Goal: Complete application form

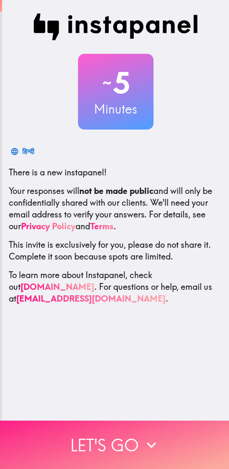
click at [153, 439] on icon "button" at bounding box center [151, 444] width 18 height 18
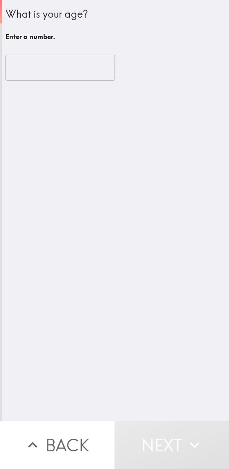
click at [46, 71] on input "number" at bounding box center [60, 68] width 110 height 26
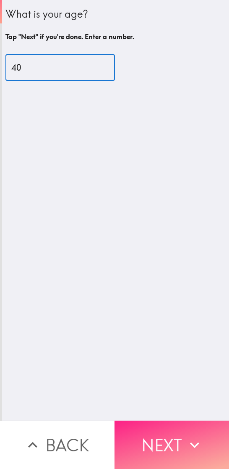
type input "40"
click at [154, 434] on button "Next" at bounding box center [172, 444] width 115 height 48
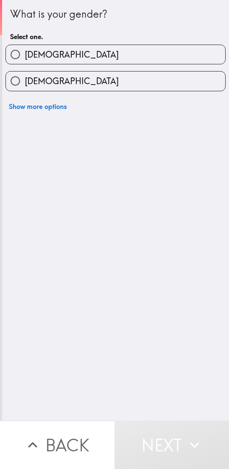
click at [133, 56] on label "[DEMOGRAPHIC_DATA]" at bounding box center [116, 54] width 220 height 19
click at [25, 56] on input "[DEMOGRAPHIC_DATA]" at bounding box center [15, 54] width 19 height 19
radio input "true"
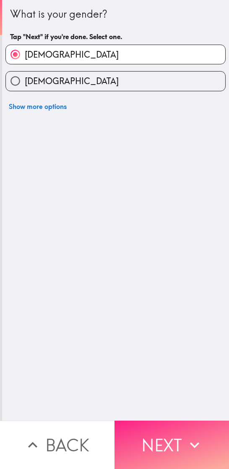
click at [163, 441] on button "Next" at bounding box center [172, 444] width 115 height 48
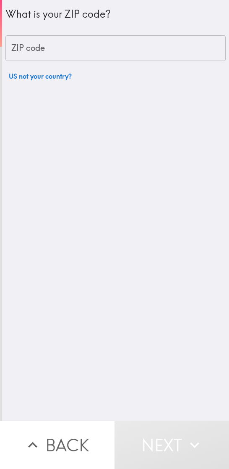
click at [132, 50] on input "ZIP code" at bounding box center [115, 48] width 221 height 26
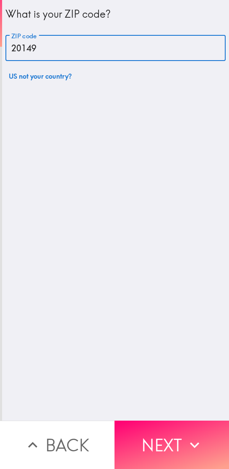
type input "20149"
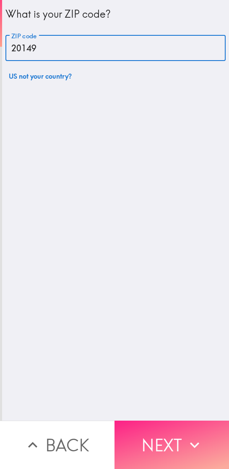
click at [158, 435] on button "Next" at bounding box center [172, 444] width 115 height 48
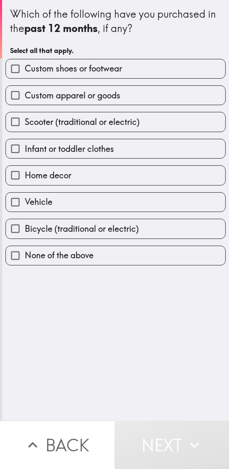
click at [146, 68] on label "Custom shoes or footwear" at bounding box center [116, 68] width 220 height 19
click at [25, 68] on input "Custom shoes or footwear" at bounding box center [15, 68] width 19 height 19
checkbox input "true"
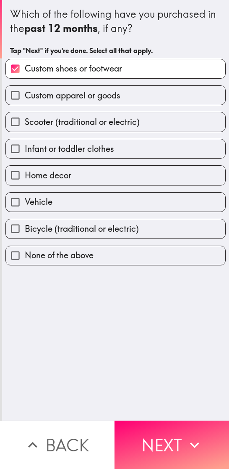
click at [142, 104] on label "Custom apparel or goods" at bounding box center [116, 95] width 220 height 19
click at [25, 104] on input "Custom apparel or goods" at bounding box center [15, 95] width 19 height 19
checkbox input "true"
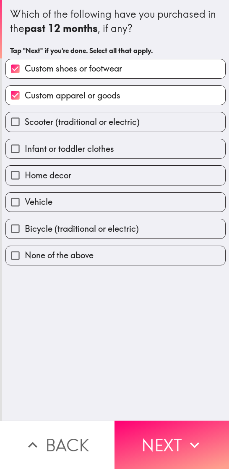
click at [142, 155] on label "Infant or toddler clothes" at bounding box center [116, 148] width 220 height 19
click at [25, 155] on input "Infant or toddler clothes" at bounding box center [15, 148] width 19 height 19
checkbox input "true"
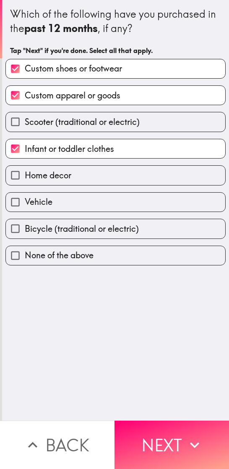
click at [140, 184] on label "Home decor" at bounding box center [116, 175] width 220 height 19
click at [25, 184] on input "Home decor" at bounding box center [15, 175] width 19 height 19
checkbox input "true"
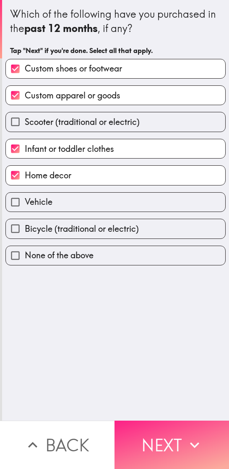
click at [161, 440] on button "Next" at bounding box center [172, 444] width 115 height 48
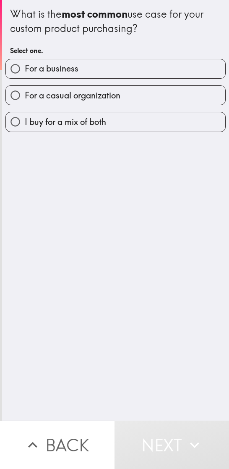
click at [145, 64] on label "For a business" at bounding box center [116, 68] width 220 height 19
click at [25, 64] on input "For a business" at bounding box center [15, 68] width 19 height 19
radio input "true"
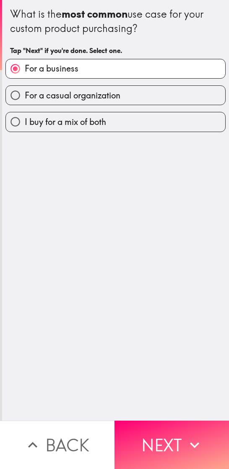
click at [163, 126] on label "I buy for a mix of both" at bounding box center [116, 121] width 220 height 19
click at [25, 126] on input "I buy for a mix of both" at bounding box center [15, 121] width 19 height 19
radio input "true"
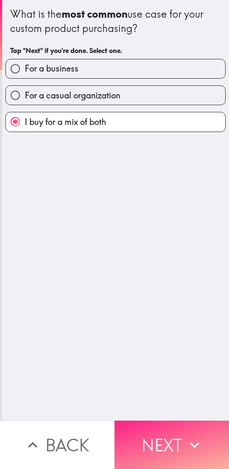
click at [166, 433] on button "Next" at bounding box center [172, 444] width 115 height 48
